Goal: Task Accomplishment & Management: Manage account settings

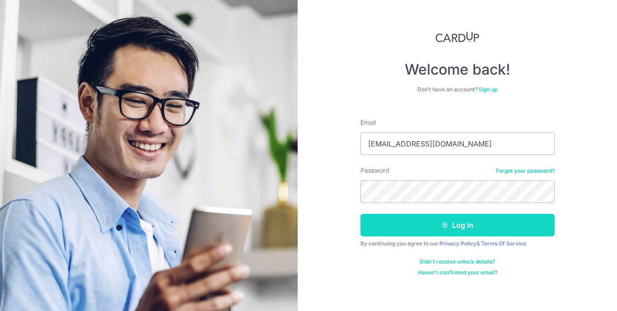
click at [464, 226] on button "Log in" at bounding box center [457, 225] width 194 height 23
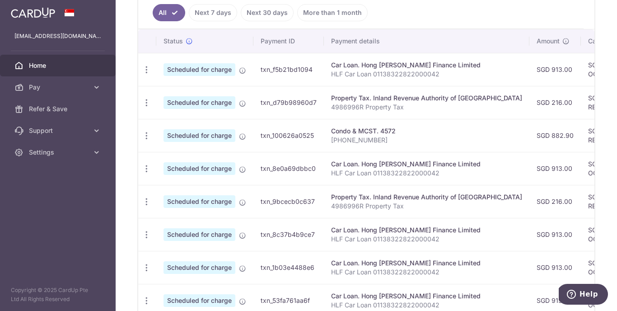
scroll to position [243, 0]
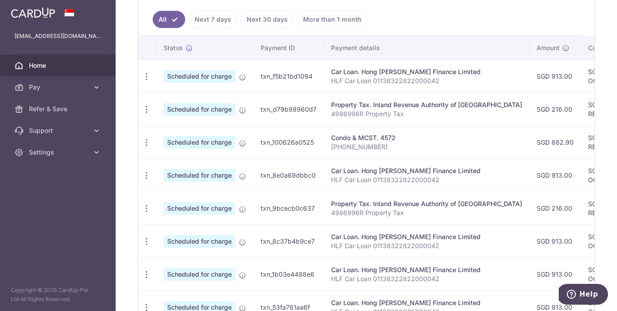
click at [223, 20] on link "Next 7 days" at bounding box center [213, 19] width 48 height 17
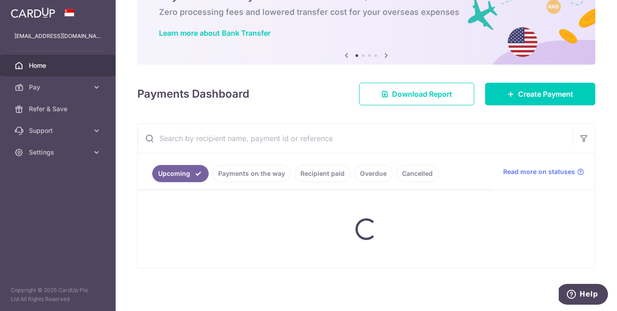
scroll to position [51, 0]
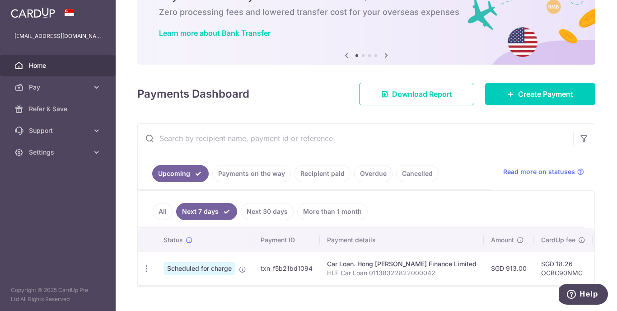
click at [161, 212] on link "All" at bounding box center [163, 211] width 20 height 17
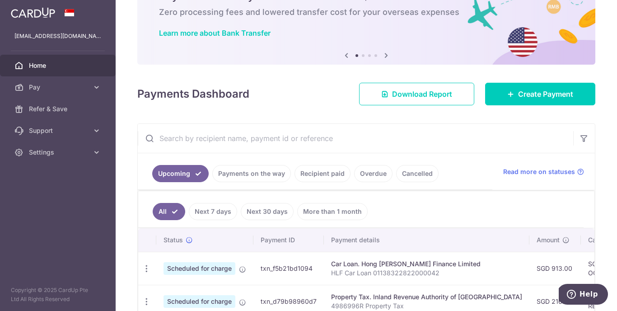
click at [263, 209] on link "Next 30 days" at bounding box center [267, 211] width 53 height 17
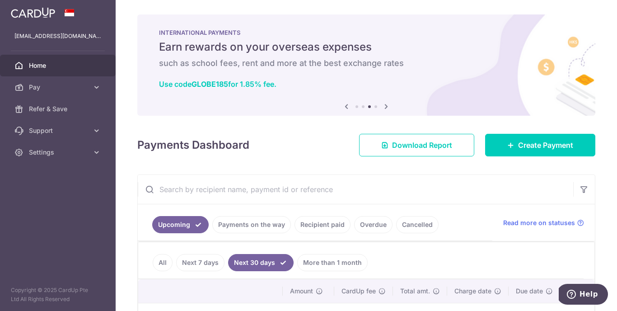
scroll to position [0, 0]
click at [40, 65] on span "Home" at bounding box center [59, 65] width 60 height 9
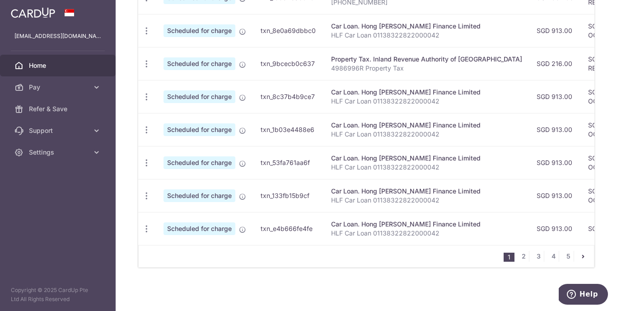
scroll to position [390, 0]
click at [93, 151] on icon at bounding box center [96, 152] width 9 height 9
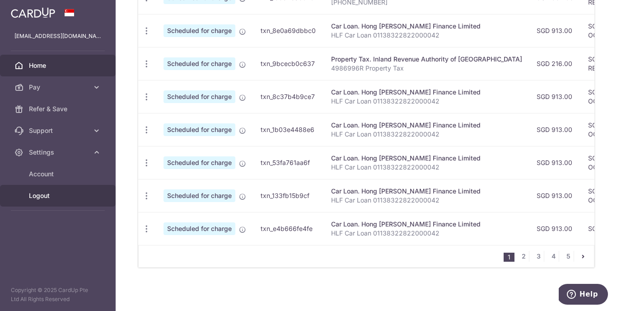
click at [56, 196] on span "Logout" at bounding box center [59, 195] width 60 height 9
